Goal: Task Accomplishment & Management: Manage account settings

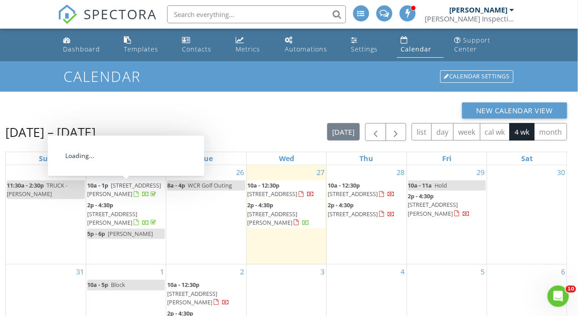
click at [135, 181] on span "[STREET_ADDRESS][PERSON_NAME]" at bounding box center [124, 189] width 74 height 17
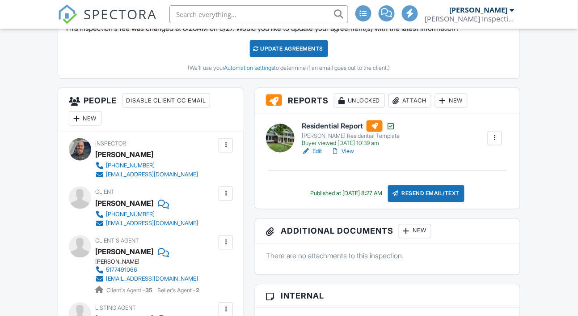
scroll to position [268, 0]
click at [352, 156] on link "View" at bounding box center [342, 151] width 23 height 9
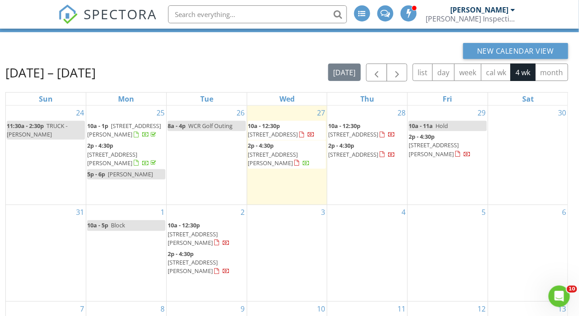
click at [291, 130] on span "[STREET_ADDRESS]" at bounding box center [273, 134] width 50 height 8
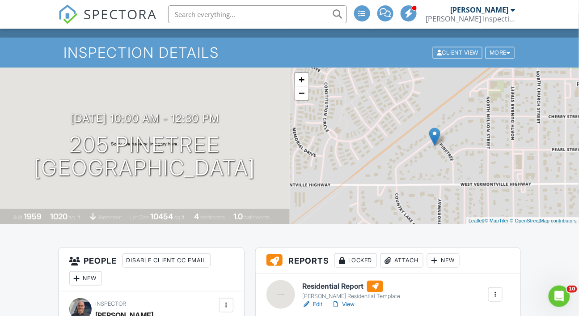
scroll to position [59, 0]
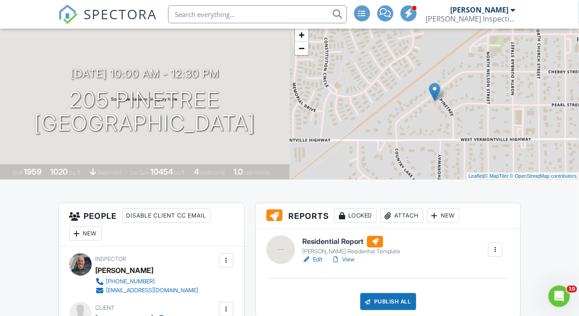
click at [496, 254] on div at bounding box center [495, 249] width 9 height 9
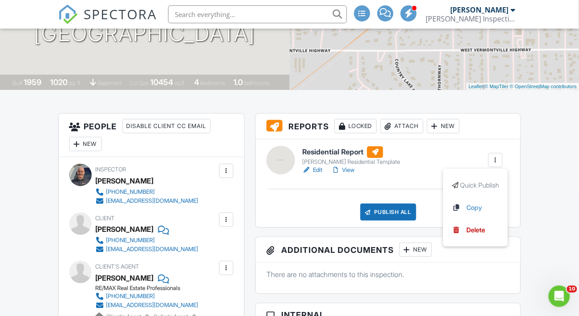
click at [317, 174] on link "Edit" at bounding box center [312, 169] width 20 height 9
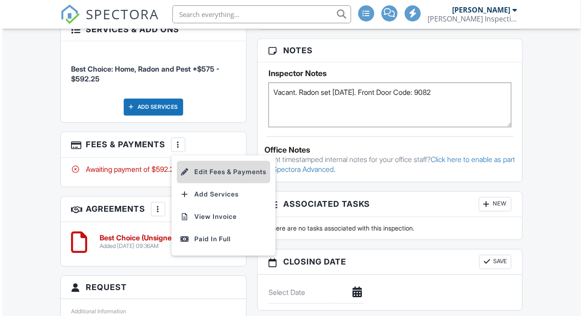
scroll to position [575, 0]
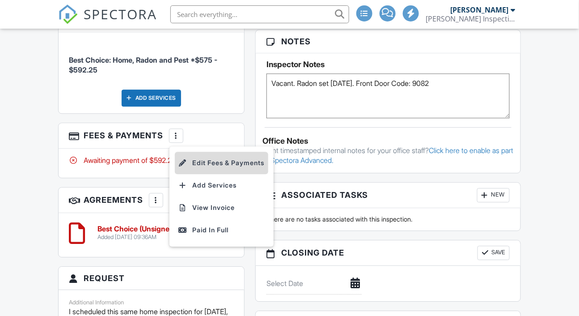
click at [208, 174] on li "Edit Fees & Payments" at bounding box center [221, 162] width 93 height 22
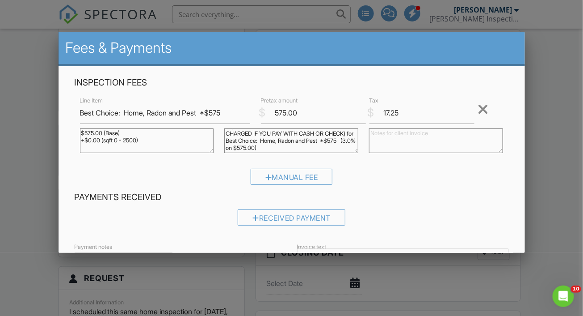
scroll to position [0, 0]
drag, startPoint x: 322, startPoint y: 143, endPoint x: 211, endPoint y: 125, distance: 112.8
click at [209, 125] on div "Line Item Best Choice: Home, Radon and Pest *$575 $ Pretax amount 575.00 $ Tax …" at bounding box center [292, 127] width 434 height 65
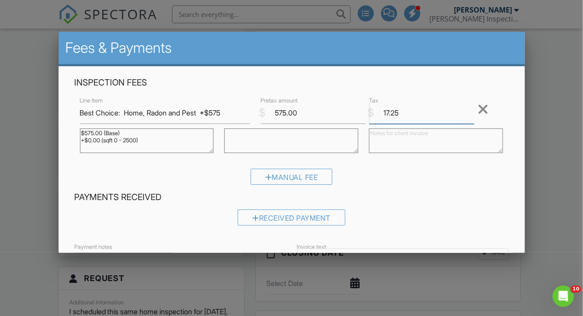
drag, startPoint x: 415, startPoint y: 104, endPoint x: 382, endPoint y: 109, distance: 33.9
click at [382, 109] on input "17.25" at bounding box center [422, 113] width 105 height 22
drag, startPoint x: 229, startPoint y: 114, endPoint x: 208, endPoint y: 113, distance: 20.6
click at [208, 113] on input "Best Choice: Home, Radon and Pest *$575" at bounding box center [165, 113] width 170 height 22
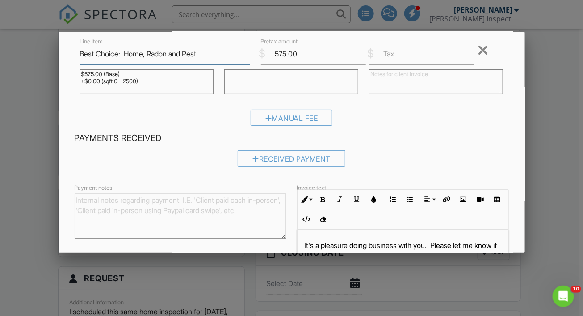
scroll to position [145, 0]
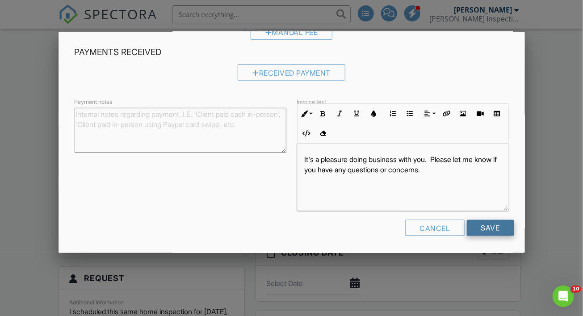
type input "Best Choice: Home, Radon and Pest"
click at [468, 227] on input "Save" at bounding box center [490, 227] width 47 height 16
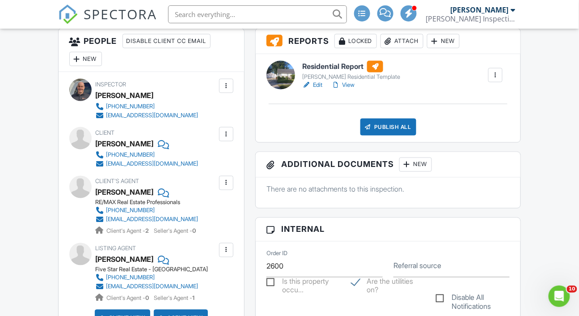
scroll to position [298, 0]
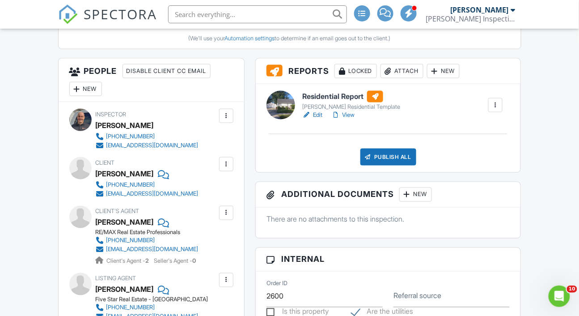
click at [320, 119] on link "Edit" at bounding box center [312, 114] width 20 height 9
